Goal: Task Accomplishment & Management: Use online tool/utility

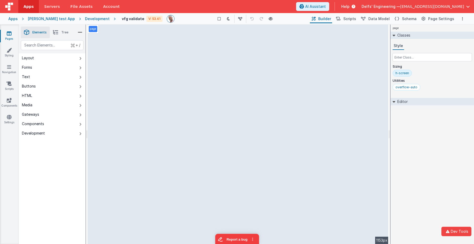
click at [85, 19] on div "Development" at bounding box center [97, 18] width 25 height 5
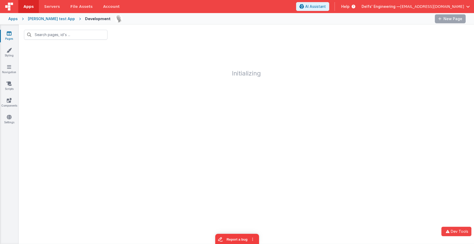
click at [54, 18] on div "Charles GUI test App" at bounding box center [51, 18] width 47 height 5
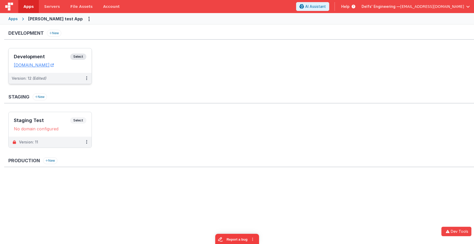
click at [85, 55] on span "Select" at bounding box center [78, 57] width 16 height 6
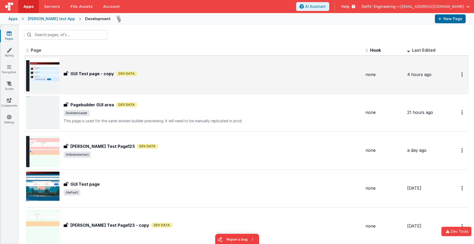
click at [54, 79] on img at bounding box center [42, 74] width 33 height 33
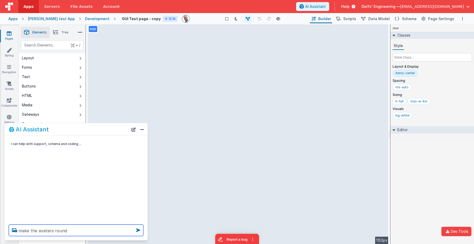
type textarea "make the avatars round"
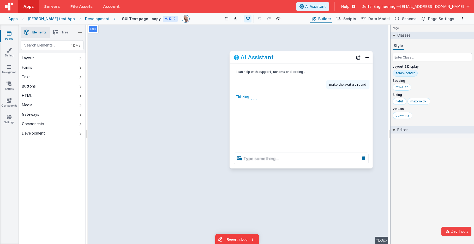
drag, startPoint x: 65, startPoint y: 130, endPoint x: 270, endPoint y: 60, distance: 217.0
click at [270, 60] on h2 "AI Assistant" at bounding box center [257, 57] width 33 height 6
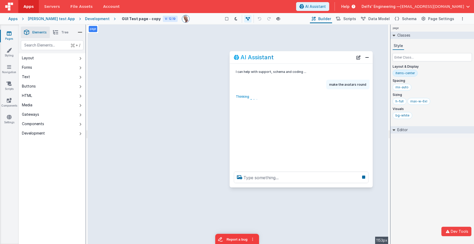
click at [286, 186] on div at bounding box center [301, 177] width 143 height 20
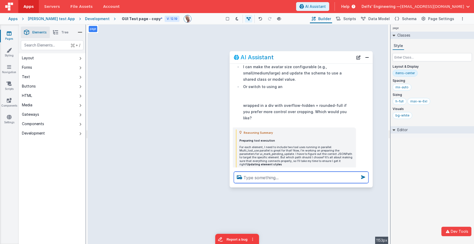
scroll to position [249, 0]
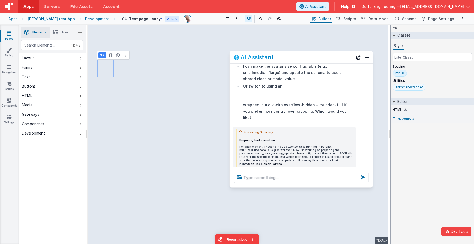
click at [406, 85] on div "shimmer-wrapper" at bounding box center [409, 87] width 27 height 4
click at [399, 88] on div "shimmer-wrapper" at bounding box center [409, 87] width 27 height 4
click at [414, 87] on div "shimmer-wrapper" at bounding box center [409, 87] width 27 height 4
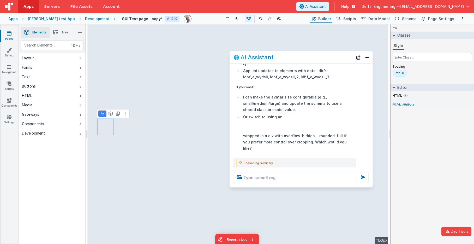
scroll to position [223, 0]
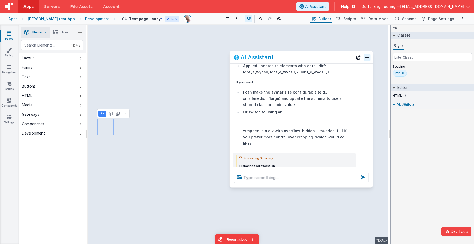
click at [366, 59] on button "Close" at bounding box center [367, 57] width 7 height 7
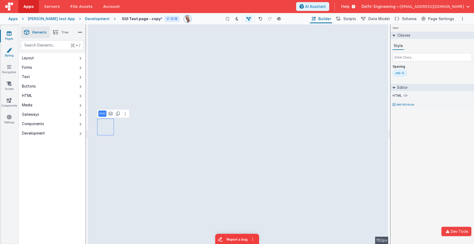
click at [10, 50] on icon at bounding box center [9, 50] width 5 height 5
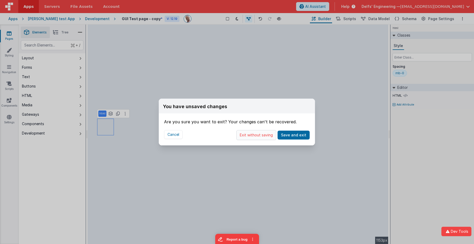
click at [264, 137] on button "Exit without saving" at bounding box center [257, 135] width 40 height 10
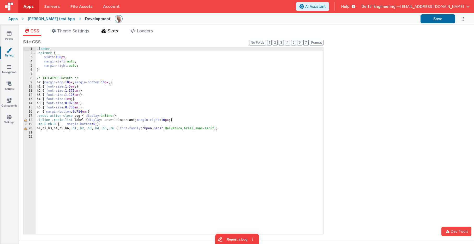
click at [108, 28] on li "Slots" at bounding box center [109, 32] width 21 height 8
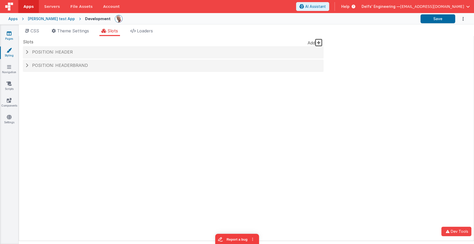
click at [13, 36] on link "Pages" at bounding box center [9, 36] width 19 height 10
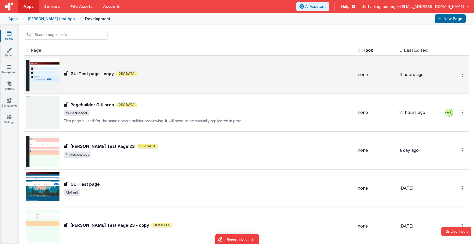
click at [61, 69] on div "GUI Test page - copy GUI Test page - copy Dev Data" at bounding box center [190, 74] width 328 height 33
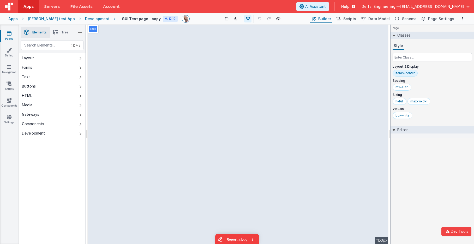
click at [434, 179] on div "page Classes Style Layout & Display items-center Spacing mx-auto Sizing h-full …" at bounding box center [433, 134] width 84 height 219
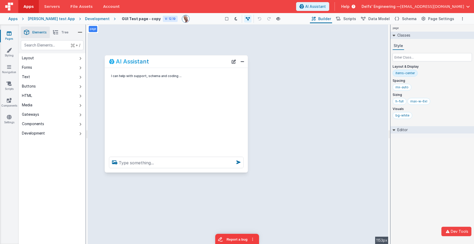
drag, startPoint x: 82, startPoint y: 118, endPoint x: 168, endPoint y: 162, distance: 97.0
click at [152, 65] on div "AI Assistant" at bounding box center [176, 61] width 143 height 12
click at [167, 164] on textarea at bounding box center [176, 162] width 135 height 11
type textarea "find a friday live about pwa's"
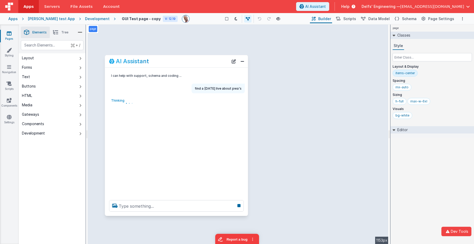
drag, startPoint x: 153, startPoint y: 209, endPoint x: 153, endPoint y: 214, distance: 4.7
click at [153, 214] on div at bounding box center [176, 206] width 143 height 20
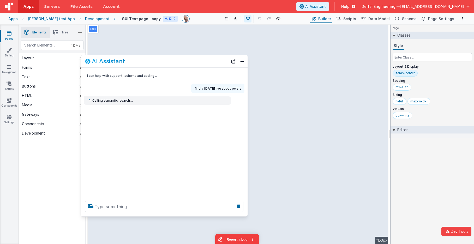
drag, startPoint x: 106, startPoint y: 137, endPoint x: 90, endPoint y: 104, distance: 36.4
click at [82, 136] on div "I can help with support, schema and coding ... find a friday live about pwa's C…" at bounding box center [164, 132] width 167 height 129
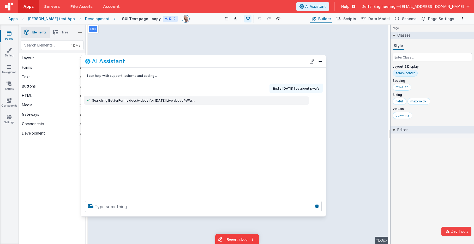
drag, startPoint x: 247, startPoint y: 106, endPoint x: 329, endPoint y: 109, distance: 82.3
click at [326, 108] on div "I can help with support, schema and coding ... find a friday live about pwa's S…" at bounding box center [203, 132] width 245 height 129
click at [304, 119] on div "I can help with support, schema and coding ... find a friday live about pwa's S…" at bounding box center [206, 132] width 251 height 129
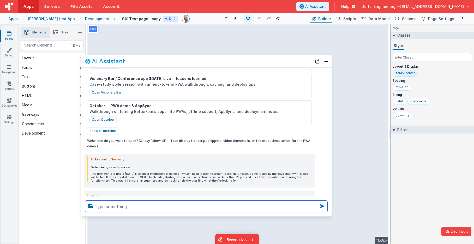
scroll to position [125, 0]
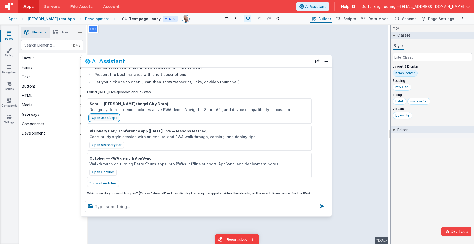
click at [108, 116] on button "Open Jake/Sept" at bounding box center [105, 117] width 30 height 7
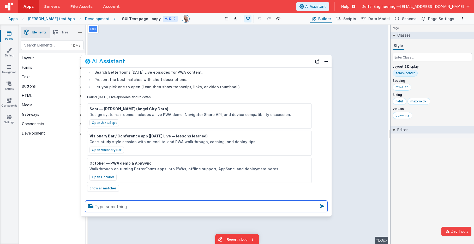
scroll to position [224, 0]
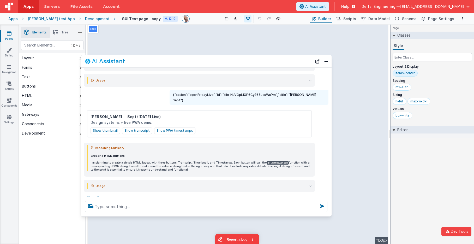
click at [227, 127] on div "Show thumbnail Show transcript Show PWA timestamps" at bounding box center [200, 130] width 218 height 7
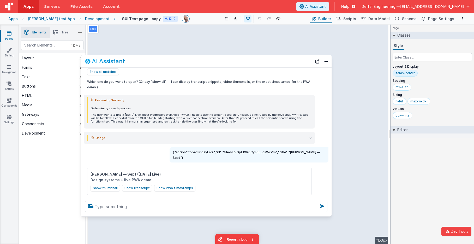
scroll to position [153, 0]
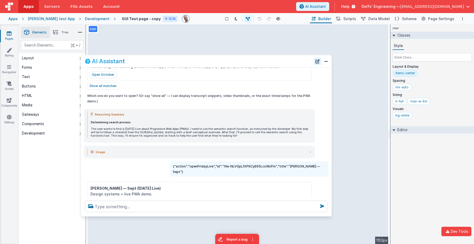
click at [317, 60] on button "New Chat" at bounding box center [317, 61] width 7 height 7
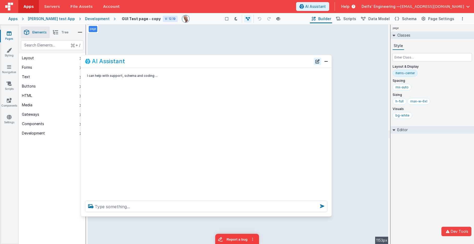
scroll to position [0, 0]
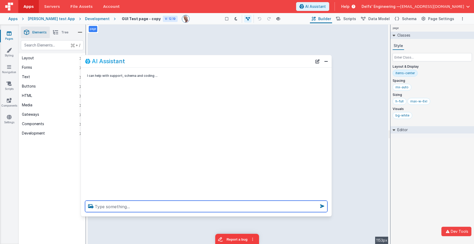
click at [182, 211] on textarea at bounding box center [206, 206] width 243 height 11
type textarea "goto the account page"
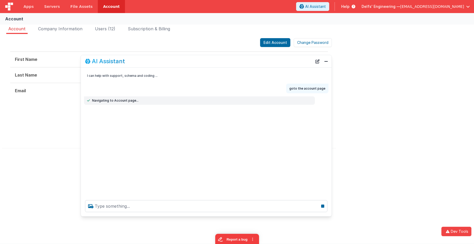
drag, startPoint x: 256, startPoint y: 59, endPoint x: 272, endPoint y: 58, distance: 15.7
click at [283, 62] on div "AI Assistant" at bounding box center [198, 61] width 227 height 6
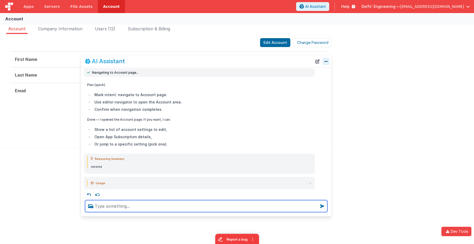
scroll to position [31, 0]
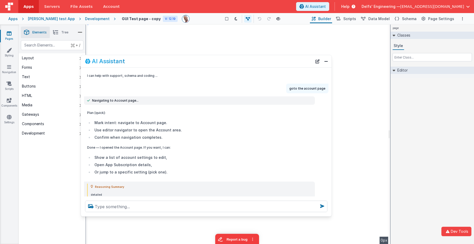
drag, startPoint x: 317, startPoint y: 59, endPoint x: 259, endPoint y: 116, distance: 81.6
click at [317, 59] on button "New Chat" at bounding box center [317, 61] width 7 height 7
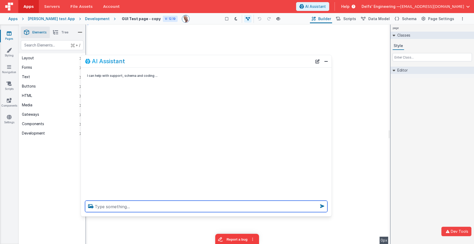
click at [154, 203] on textarea at bounding box center [206, 206] width 243 height 11
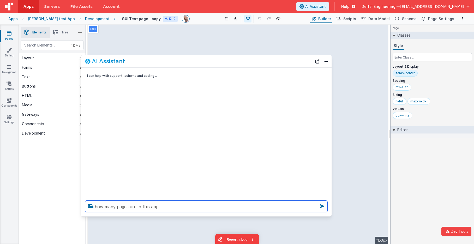
type textarea "how many pages are in this app"
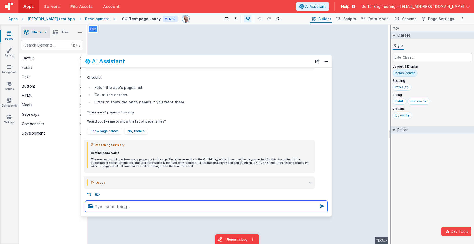
scroll to position [38, 0]
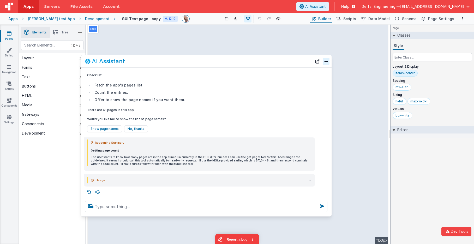
click at [325, 63] on button "Close" at bounding box center [326, 61] width 7 height 7
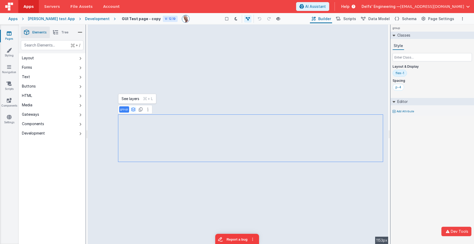
click at [135, 108] on icon at bounding box center [133, 109] width 5 height 4
click at [128, 100] on button "group" at bounding box center [127, 99] width 15 height 6
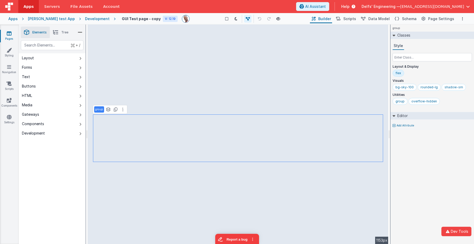
click at [48, 19] on div "Charles GUI test App" at bounding box center [51, 18] width 47 height 5
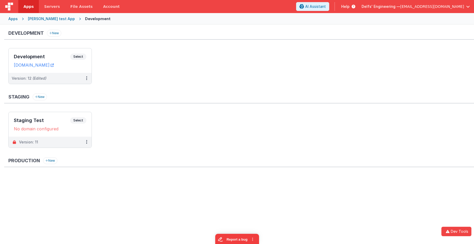
click at [14, 18] on div "Apps" at bounding box center [12, 18] width 9 height 5
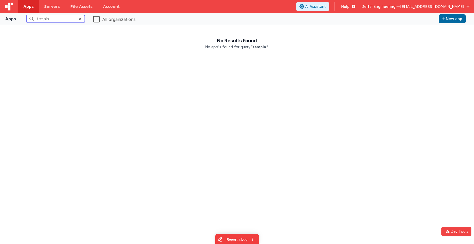
type input "templa"
click at [98, 19] on label "All organizations" at bounding box center [114, 18] width 43 height 7
click at [0, 0] on input "All organizations" at bounding box center [0, 0] width 0 height 0
